Goal: Information Seeking & Learning: Learn about a topic

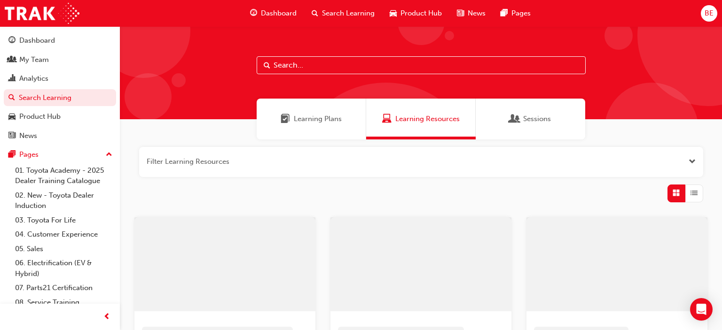
click at [311, 63] on input "text" at bounding box center [421, 65] width 329 height 18
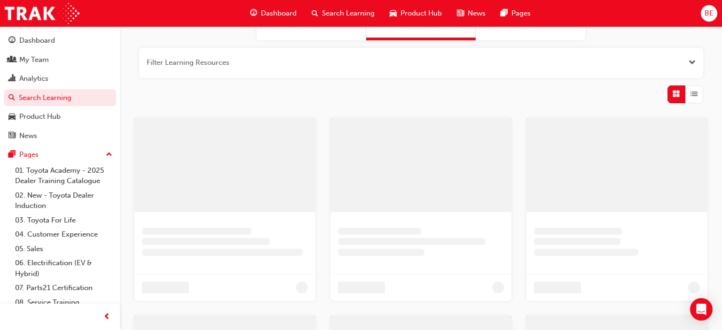
scroll to position [54, 0]
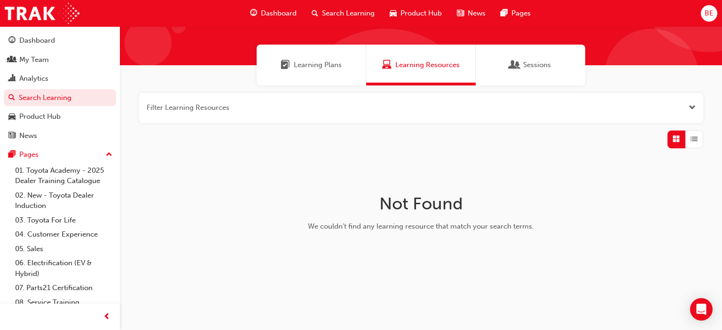
type input "privacy"
click at [324, 66] on span "Learning Plans" at bounding box center [318, 65] width 48 height 11
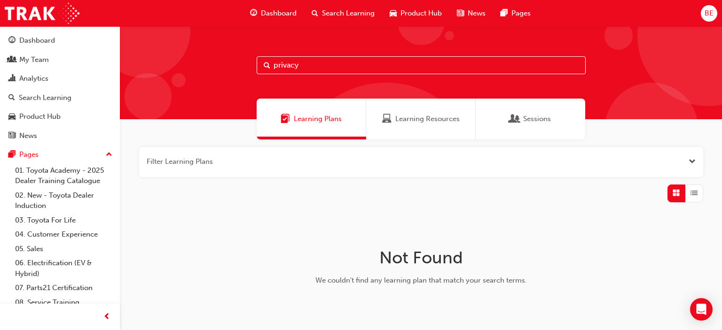
click at [345, 64] on input "privacy" at bounding box center [421, 65] width 329 height 18
